Goal: Complete application form

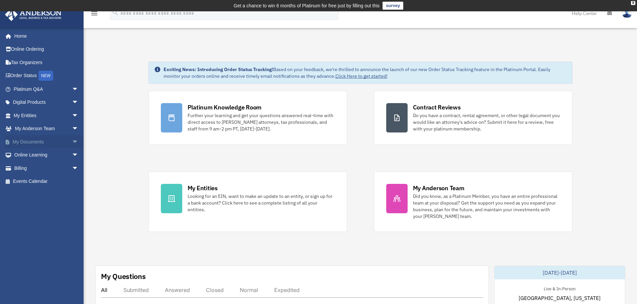
click at [72, 137] on span "arrow_drop_down" at bounding box center [78, 142] width 13 height 14
click at [45, 166] on link "Meeting Minutes" at bounding box center [48, 168] width 79 height 13
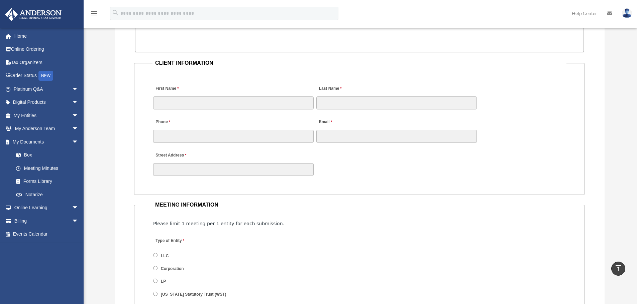
scroll to position [646, 0]
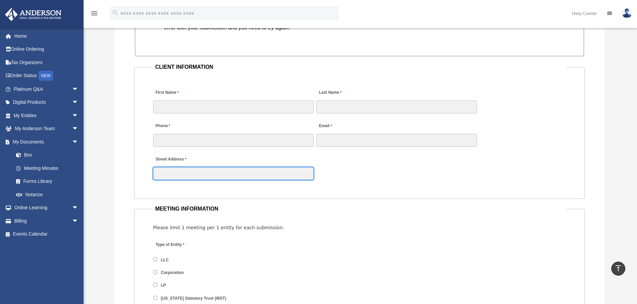
click at [162, 172] on input "Street Address" at bounding box center [233, 173] width 160 height 13
drag, startPoint x: 183, startPoint y: 159, endPoint x: 151, endPoint y: 160, distance: 32.4
click at [151, 160] on fieldset "CLIENT INFORMATION First Name Last Name Phone Email Street Address" at bounding box center [359, 130] width 451 height 137
click at [473, 255] on div "Type of Entity LLC Corporation LP [US_STATE] Statutory Trust (WST)" at bounding box center [359, 273] width 414 height 73
click at [22, 33] on link "Home" at bounding box center [47, 35] width 84 height 13
